Goal: Task Accomplishment & Management: Manage account settings

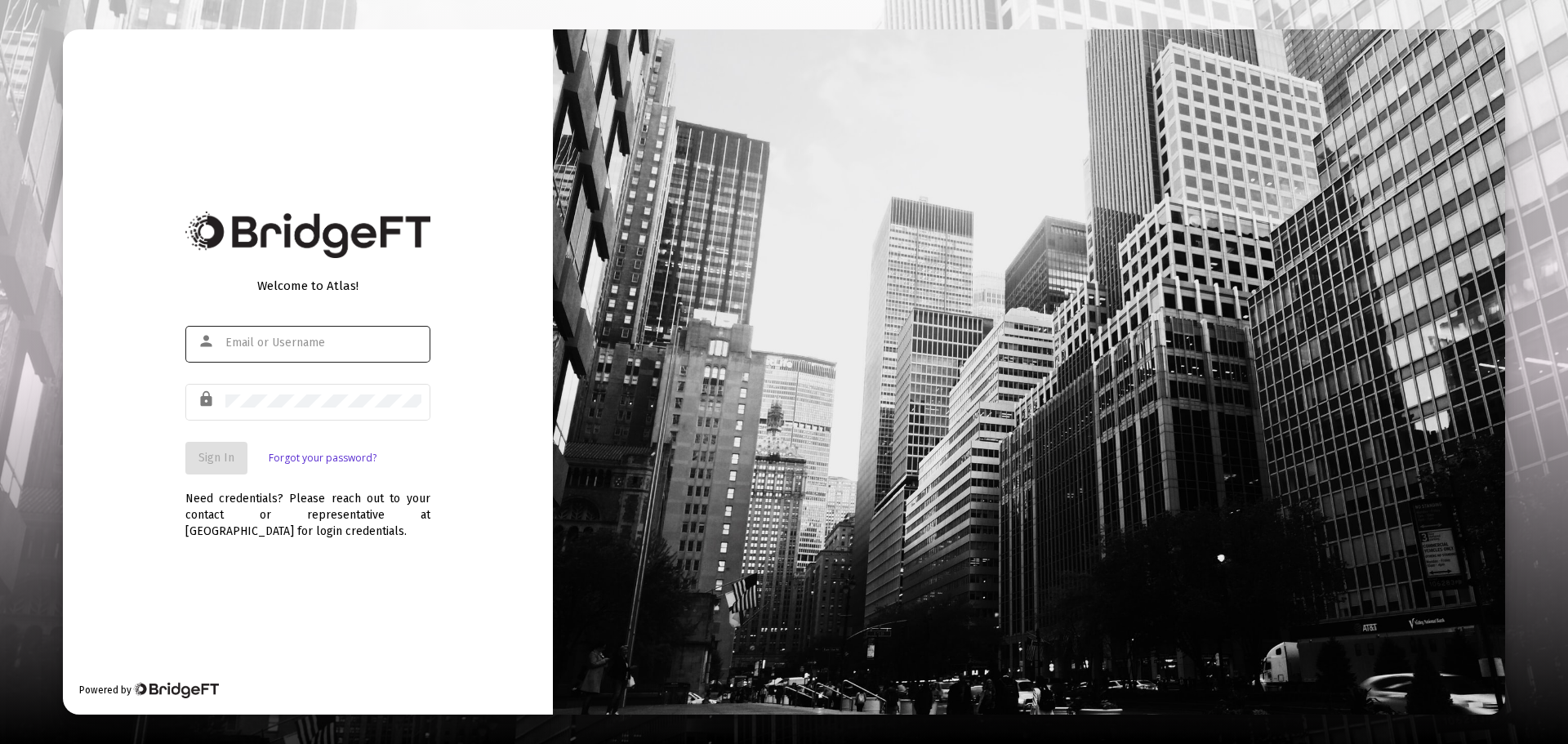
click at [304, 351] on div at bounding box center [323, 343] width 196 height 40
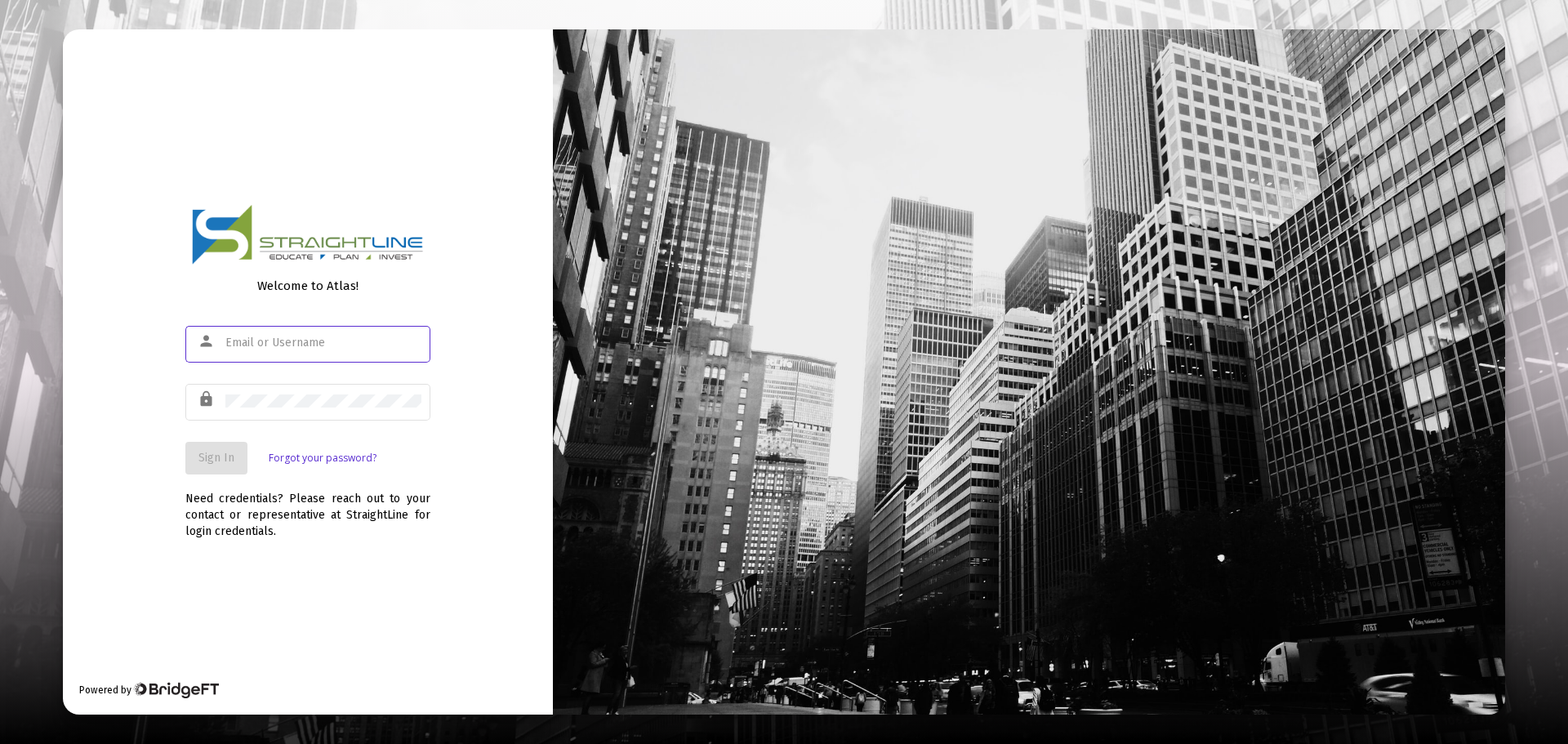
click at [319, 345] on input "text" at bounding box center [323, 343] width 196 height 13
type input "sherrylynnwade@msn.com"
click at [197, 455] on button "Sign In" at bounding box center [216, 458] width 62 height 33
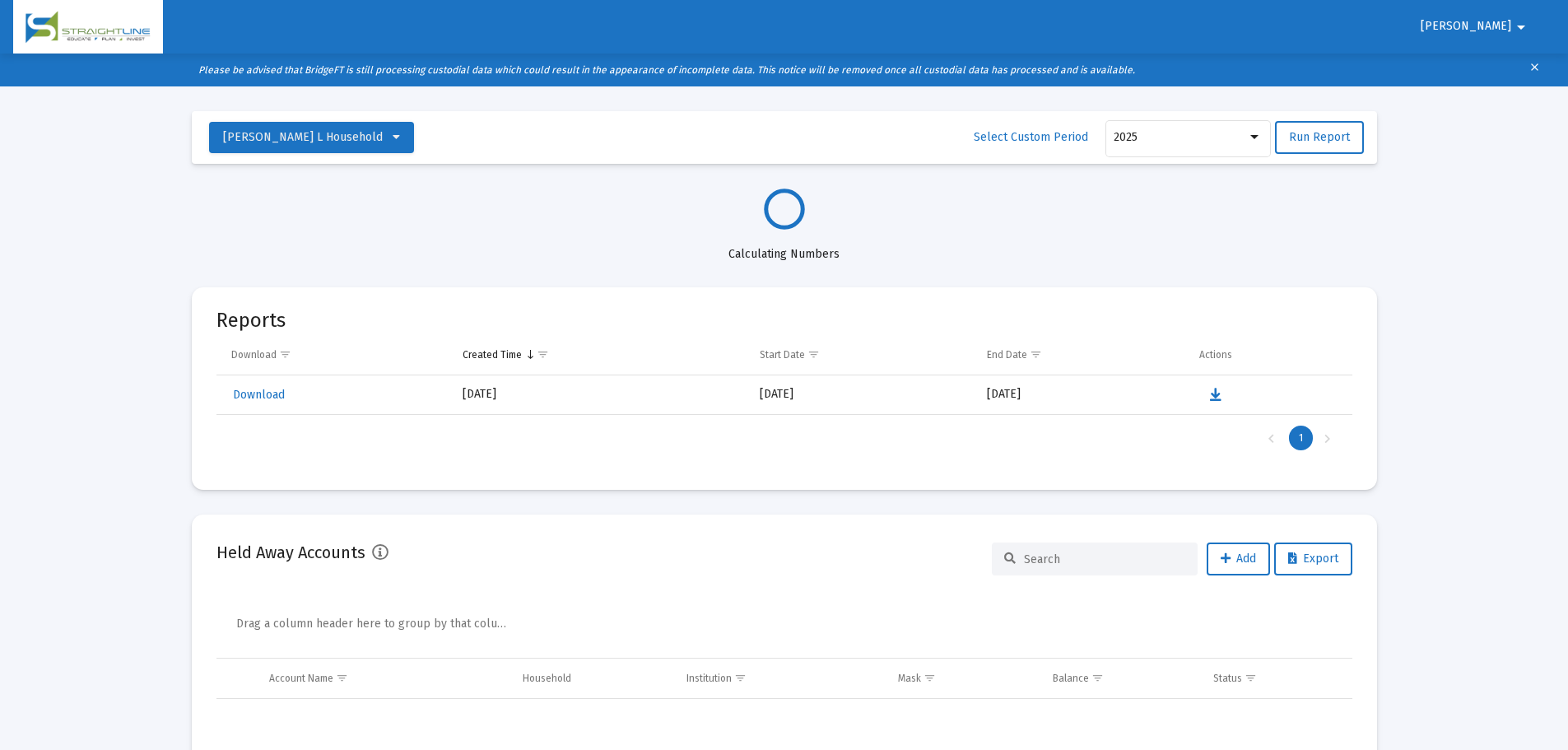
select select "View all"
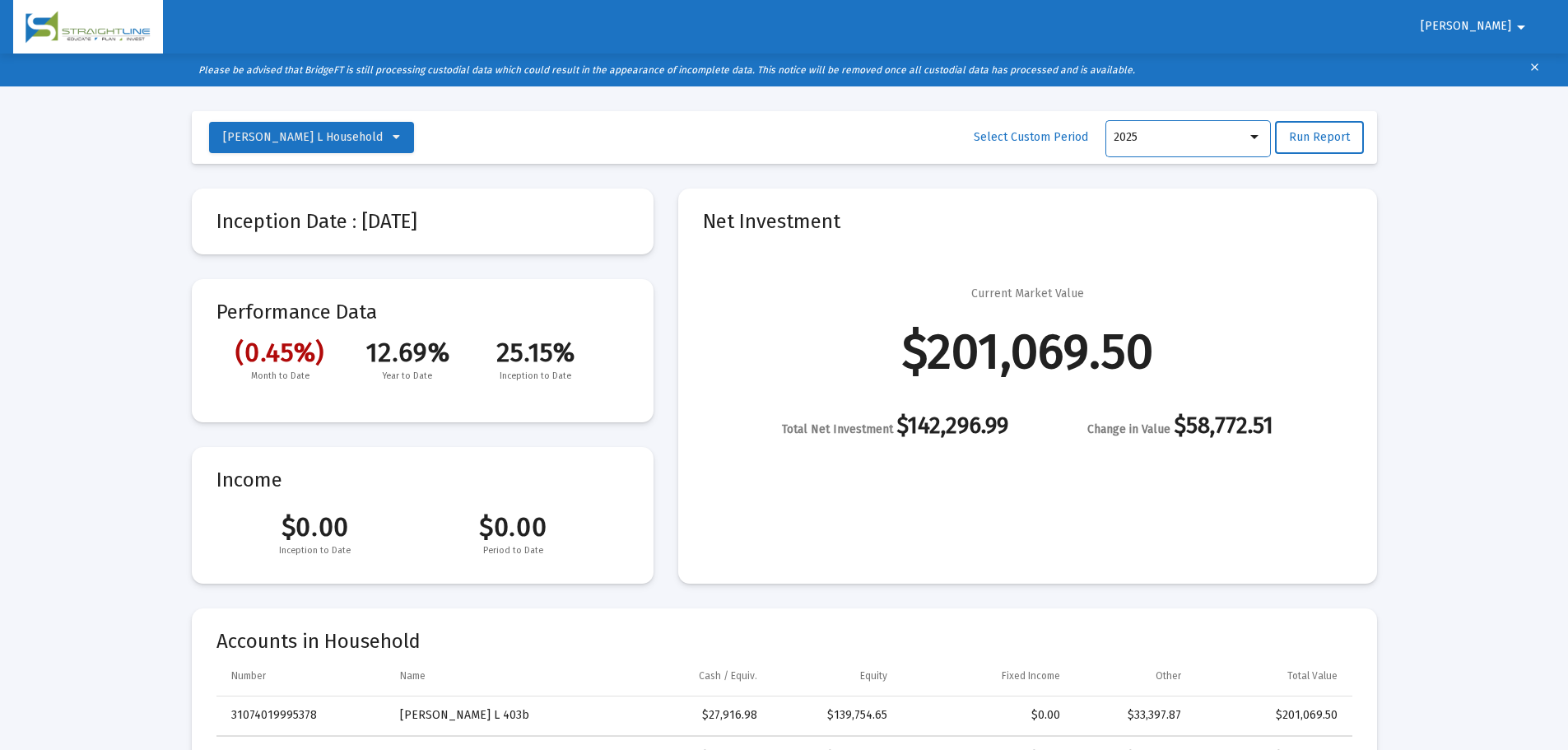
click at [1257, 139] on div at bounding box center [1254, 137] width 8 height 4
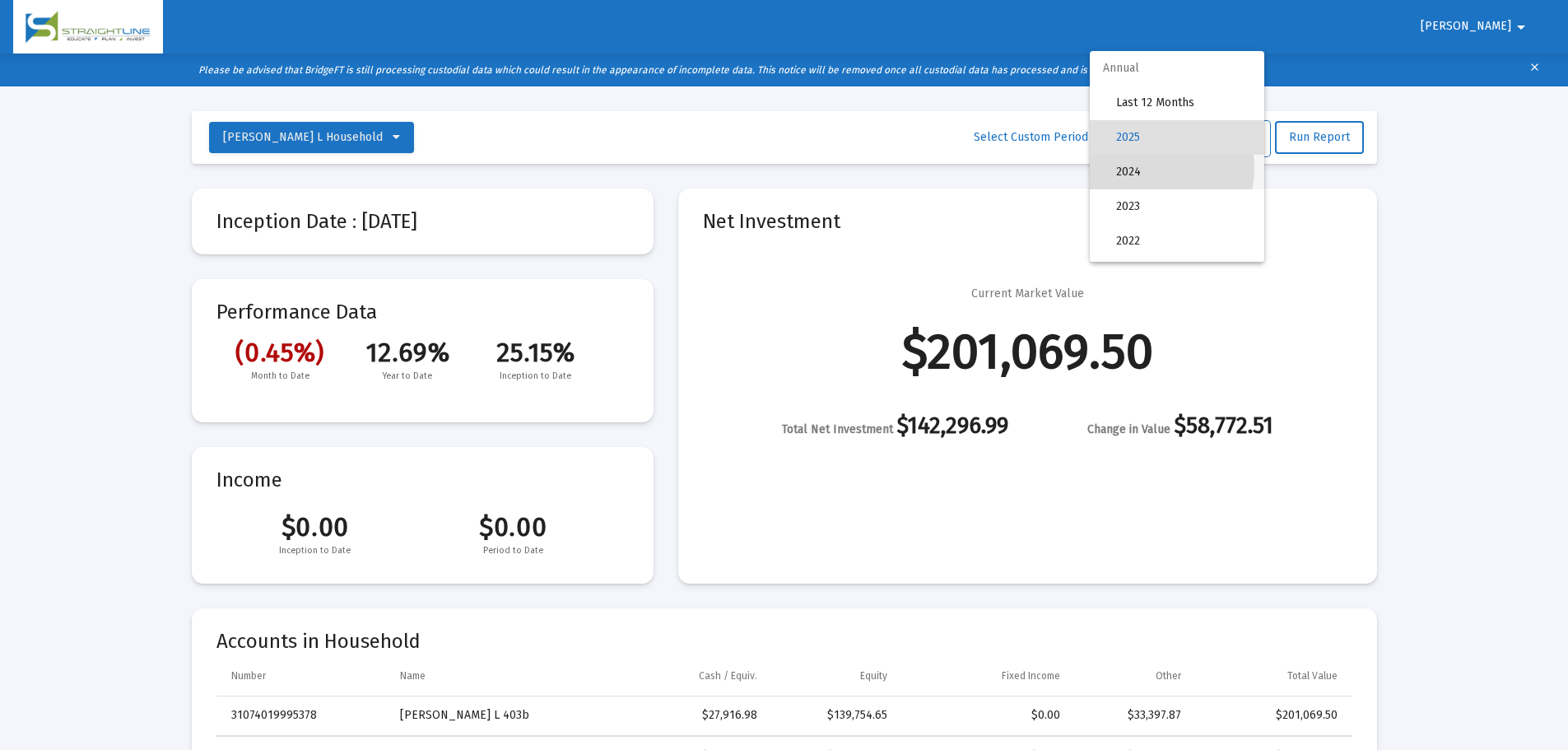
click at [1158, 168] on span "2024" at bounding box center [1184, 172] width 135 height 34
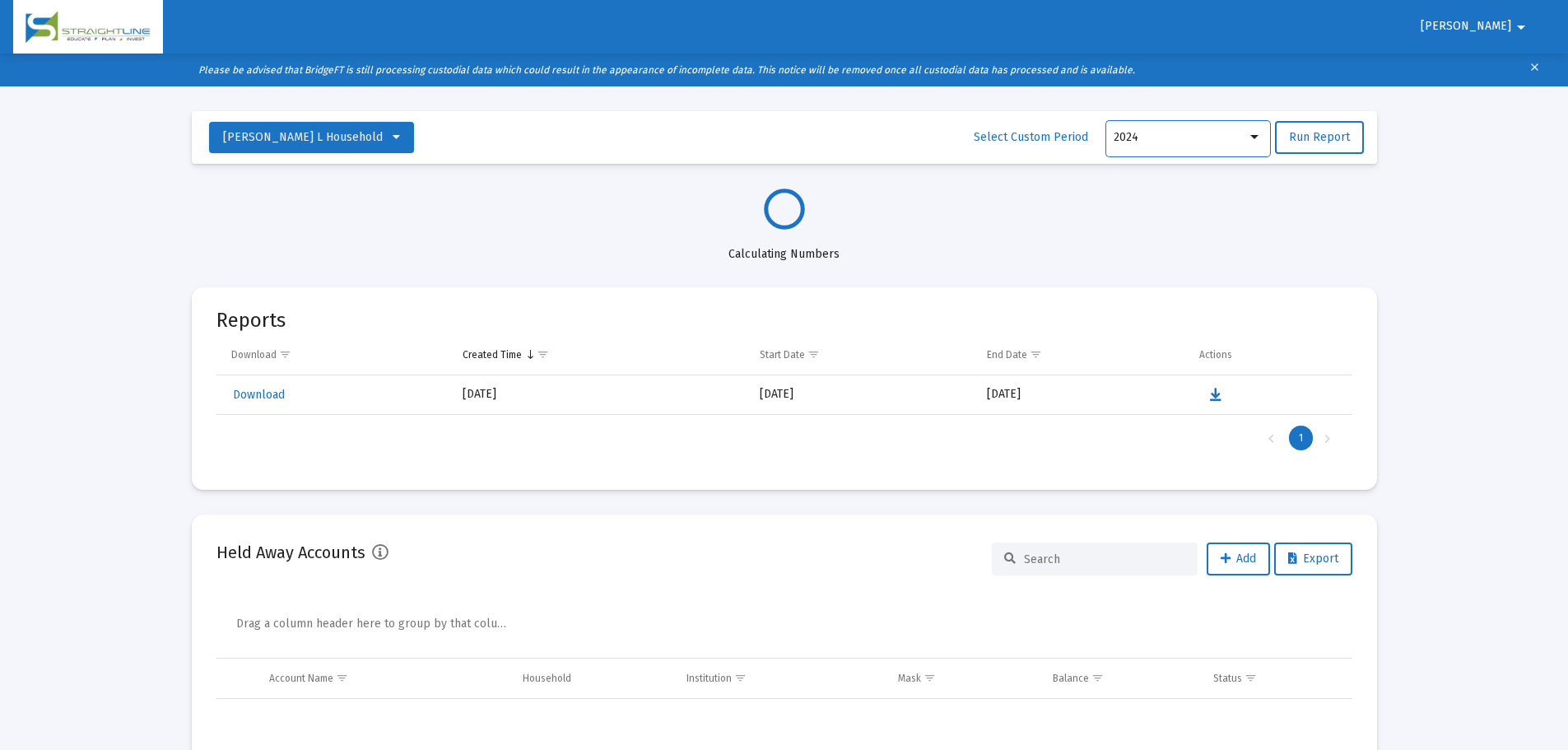
select select "View 1 year"
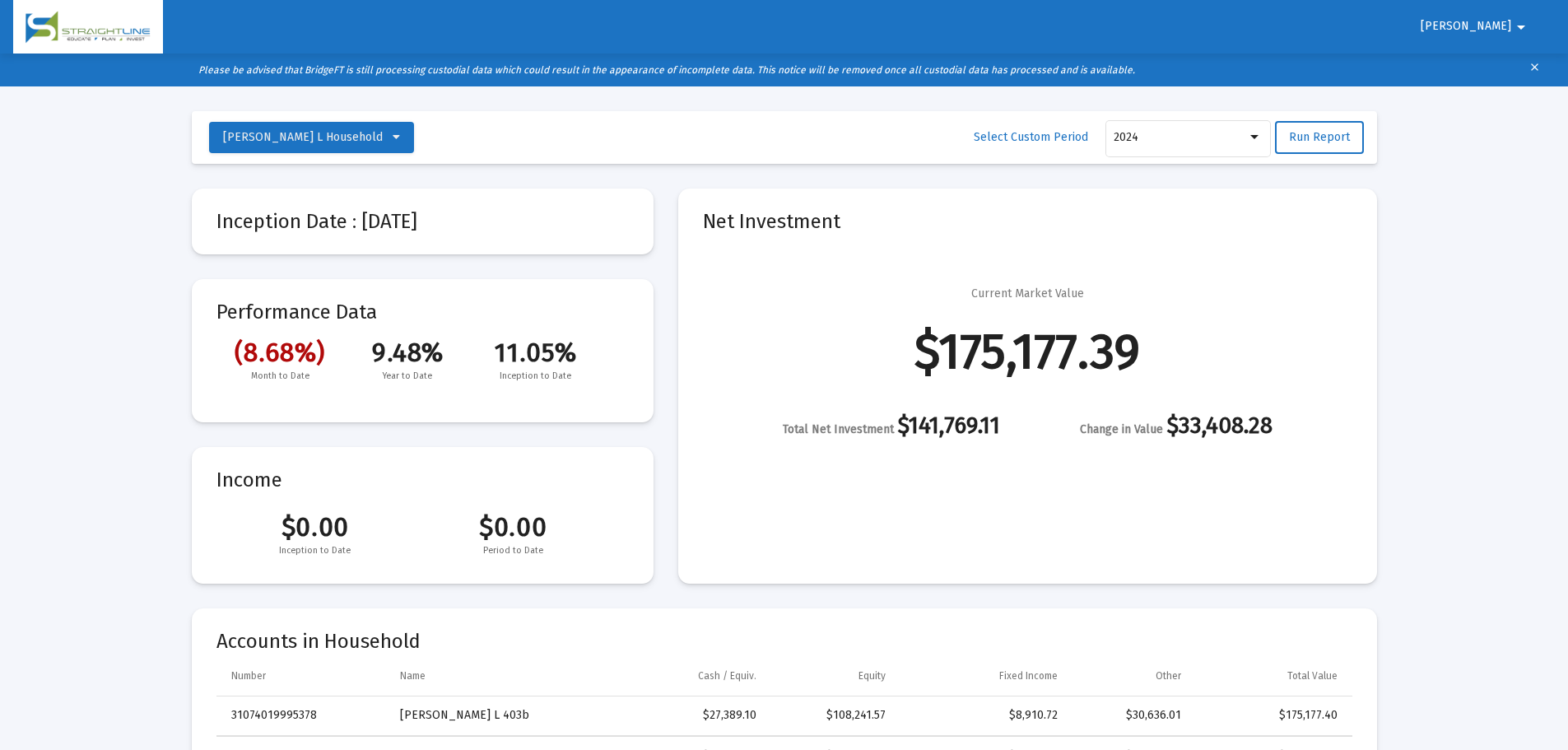
click at [1519, 24] on mat-icon "arrow_drop_down" at bounding box center [1521, 28] width 19 height 33
click at [1508, 68] on button "Logout" at bounding box center [1504, 69] width 92 height 40
